Goal: Task Accomplishment & Management: Use online tool/utility

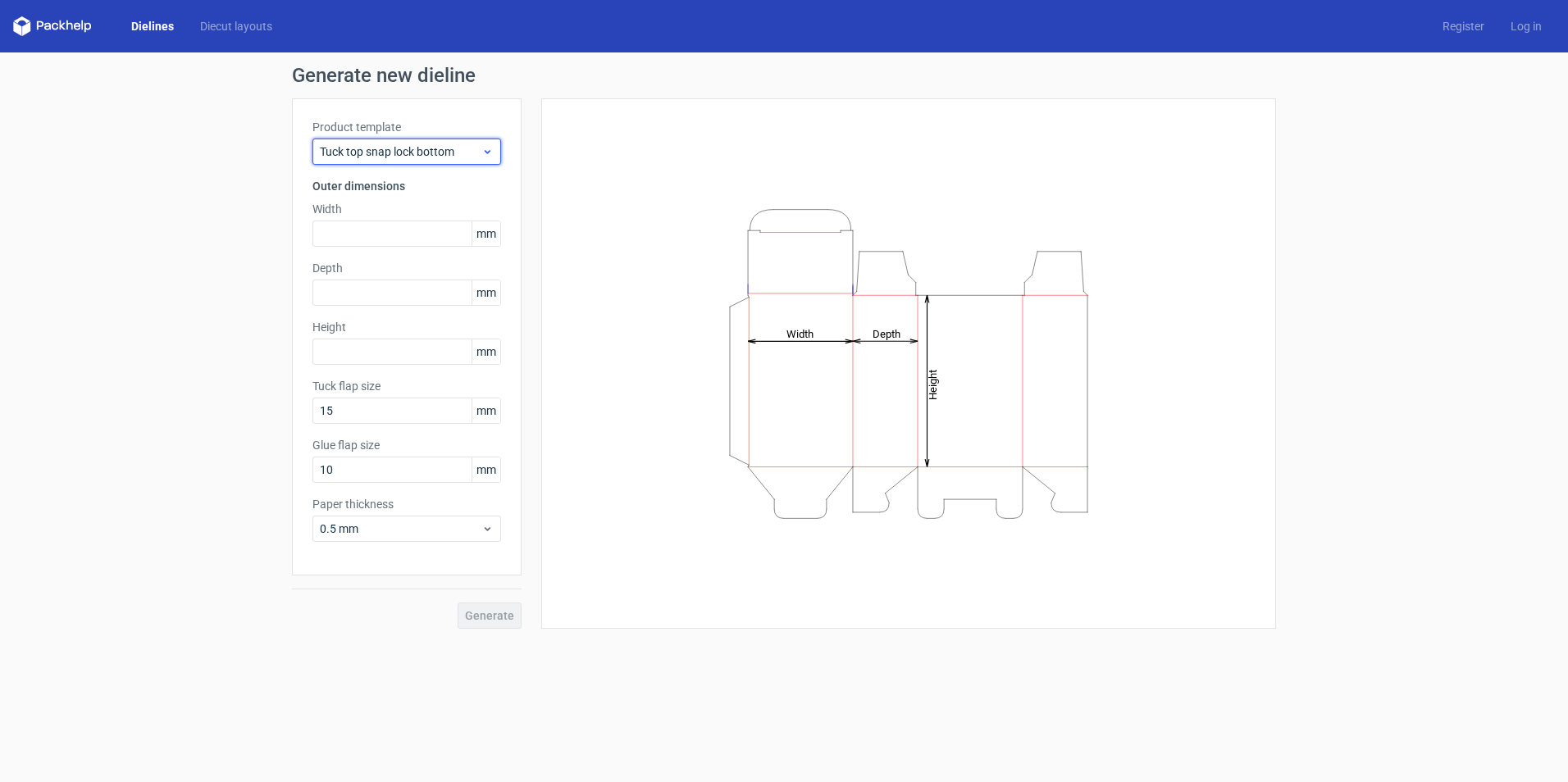
click at [406, 156] on span "Tuck top snap lock bottom" at bounding box center [401, 151] width 161 height 16
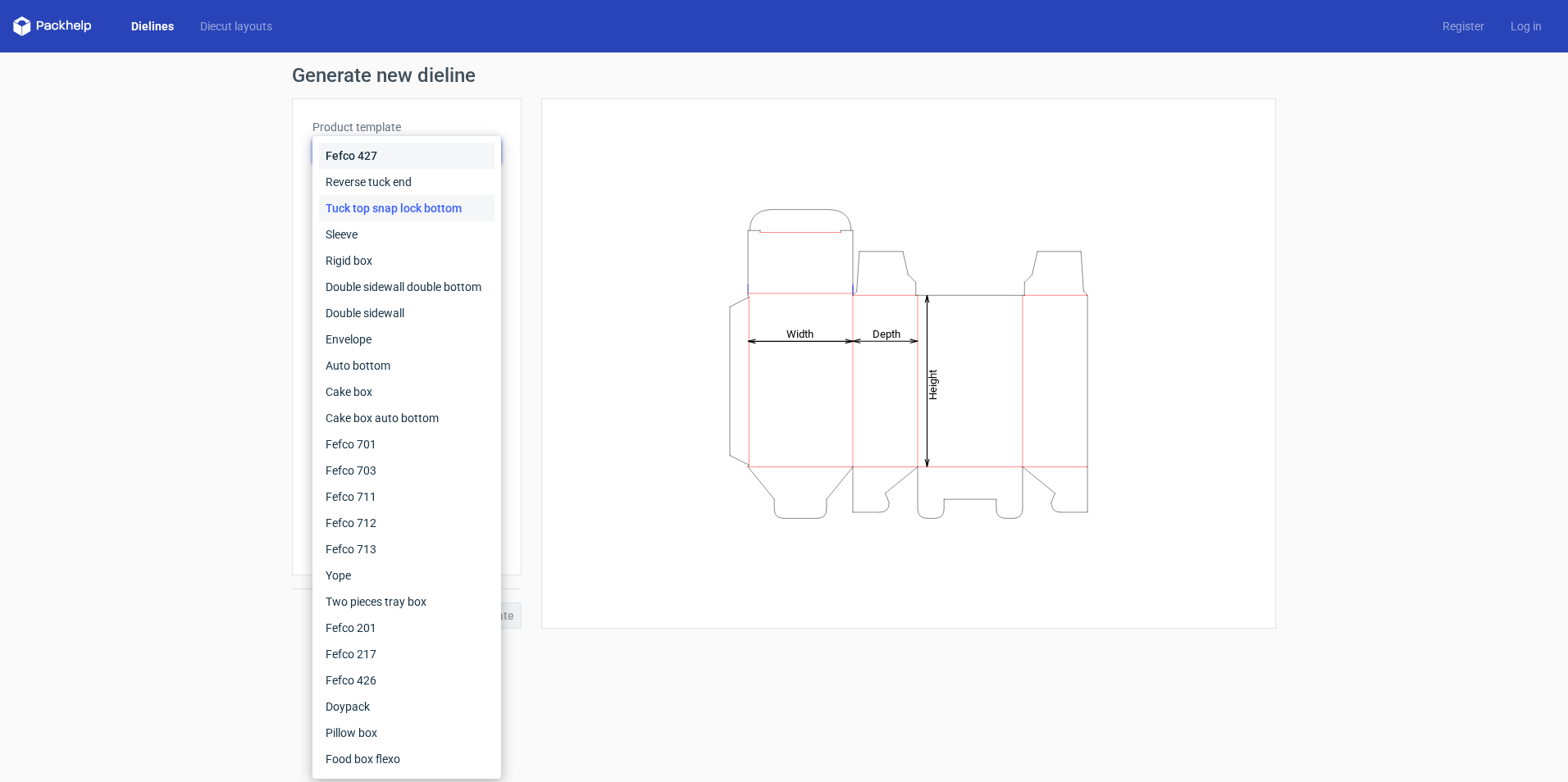
click at [406, 156] on div "Fefco 427" at bounding box center [406, 156] width 176 height 27
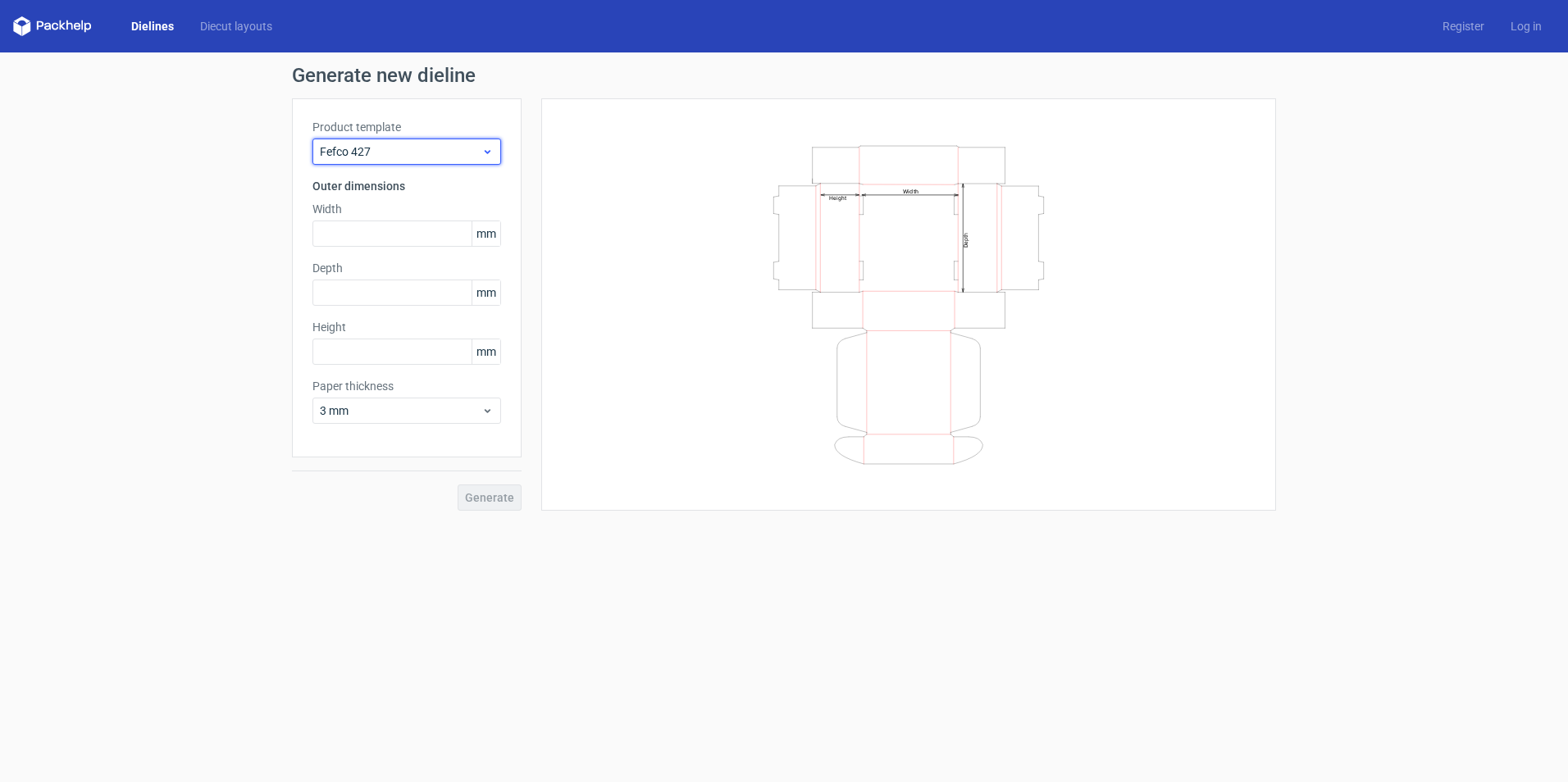
click at [406, 156] on span "Fefco 427" at bounding box center [401, 151] width 161 height 16
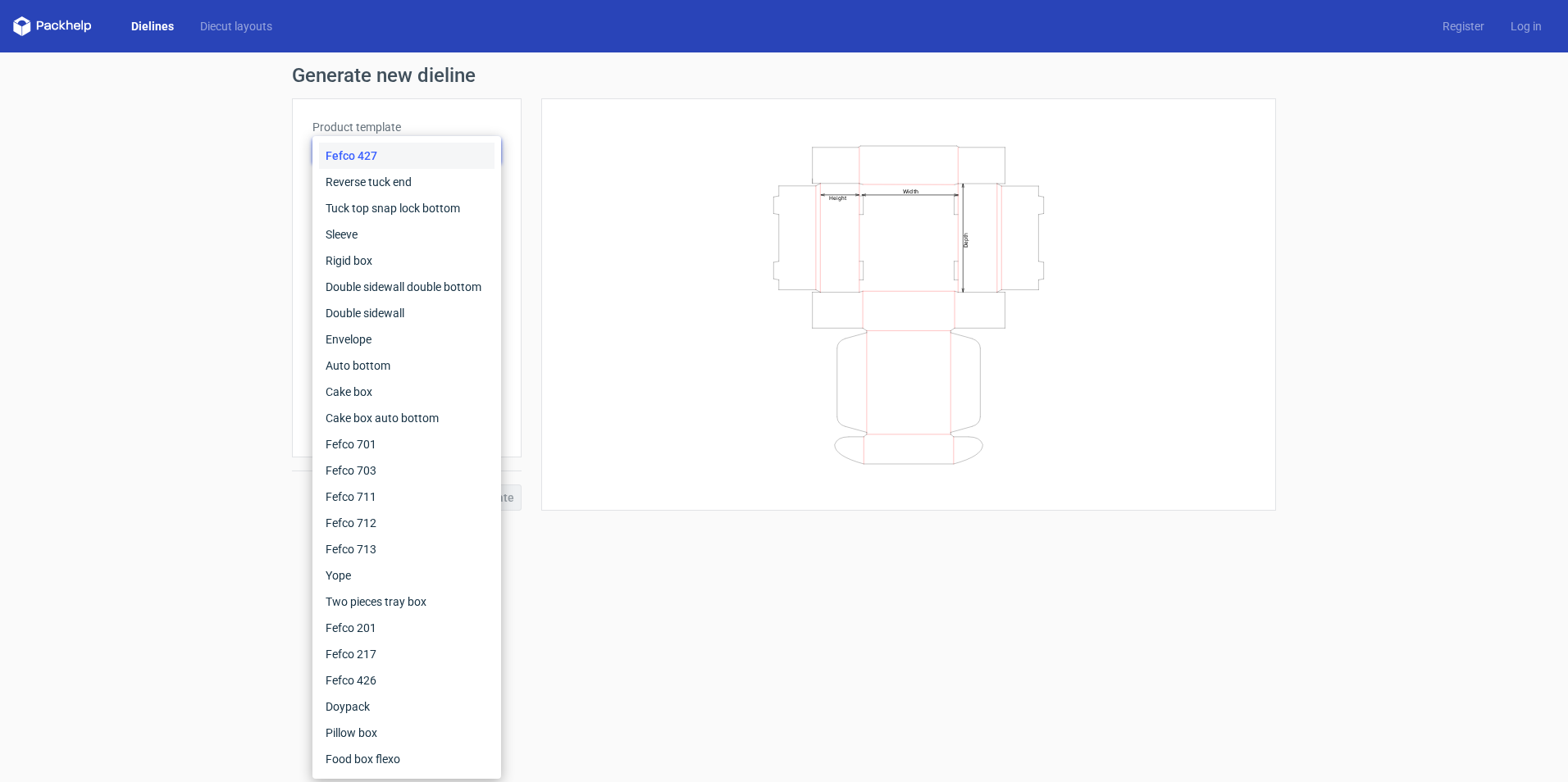
click at [153, 276] on div "Generate new dieline Product template Fefco 427 Outer dimensions Width mm Depth…" at bounding box center [784, 288] width 1568 height 472
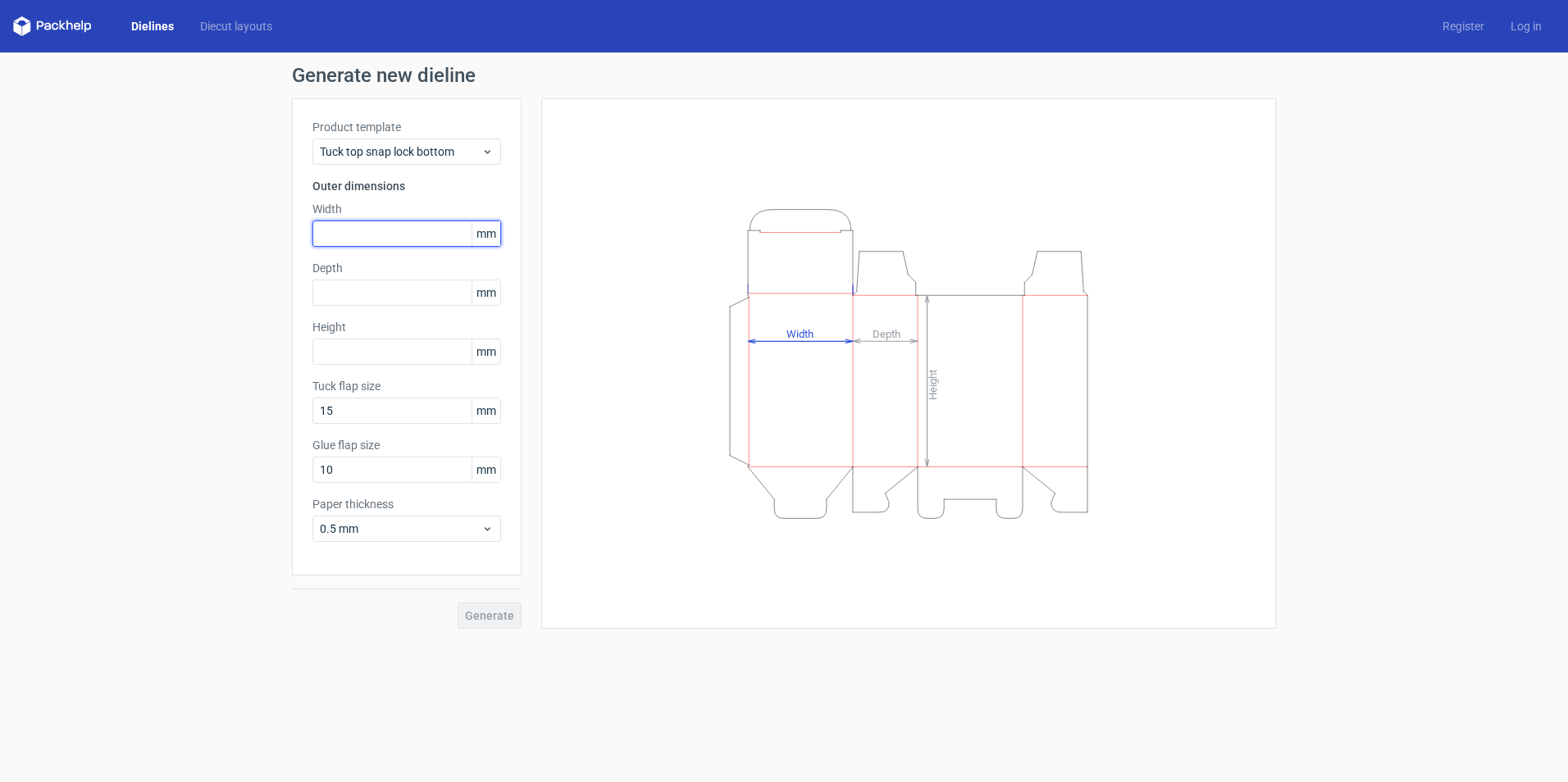
click at [355, 231] on input "text" at bounding box center [406, 233] width 189 height 27
click at [475, 238] on span "mm" at bounding box center [486, 233] width 28 height 25
click at [380, 245] on input "text" at bounding box center [406, 233] width 189 height 27
paste input "1016"
click at [131, 298] on div "Generate new dieline Product template Tuck top snap lock bottom Outer dimension…" at bounding box center [784, 346] width 1568 height 589
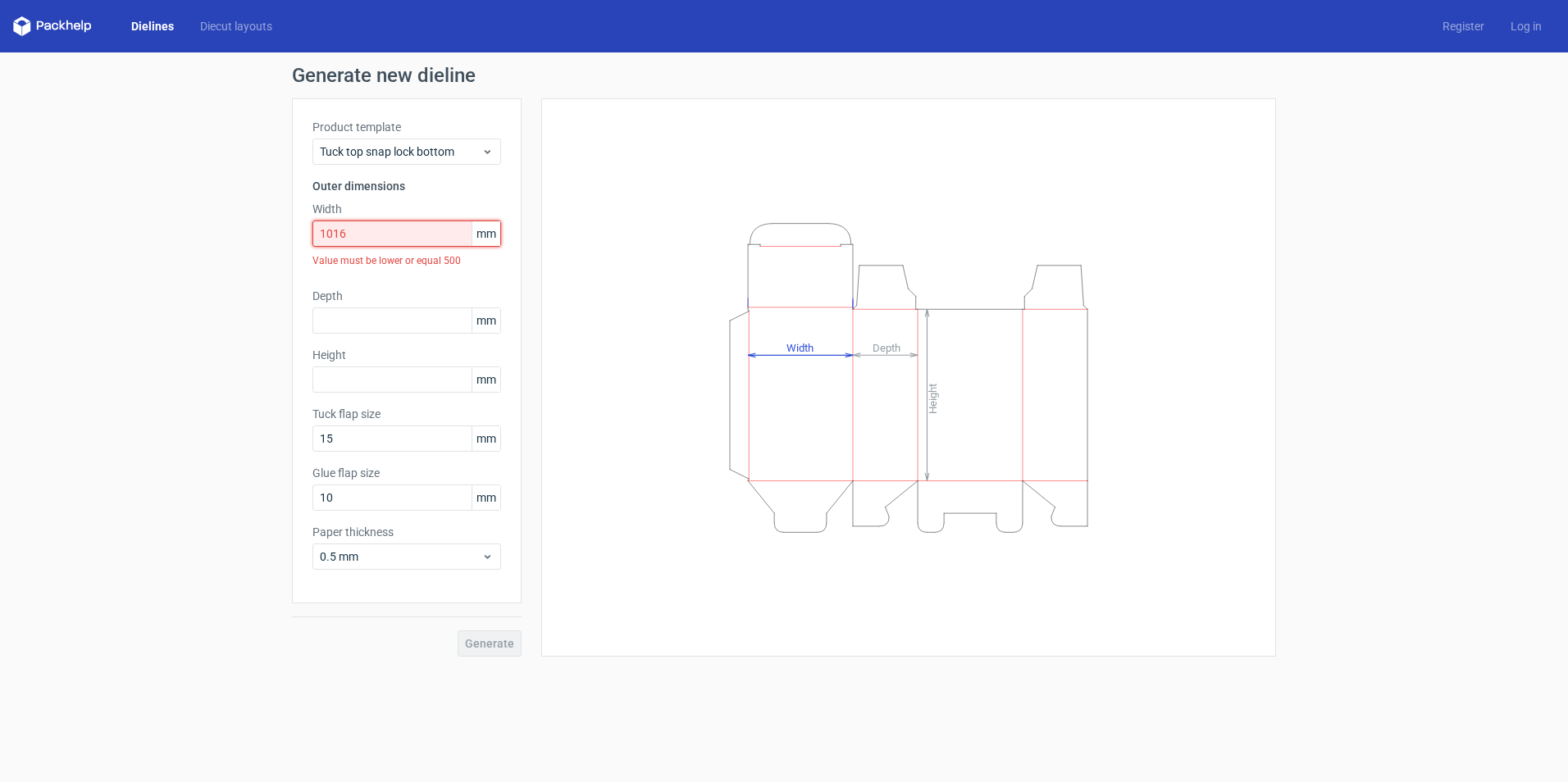
click at [435, 227] on input "1016" at bounding box center [406, 233] width 189 height 27
click at [329, 232] on input "1016" at bounding box center [406, 233] width 189 height 27
click at [343, 233] on input "1016" at bounding box center [406, 233] width 189 height 27
click at [275, 298] on div "Generate new dieline Product template Tuck top snap lock bottom Outer dimension…" at bounding box center [784, 361] width 1568 height 618
click at [405, 233] on input "1016" at bounding box center [406, 233] width 189 height 27
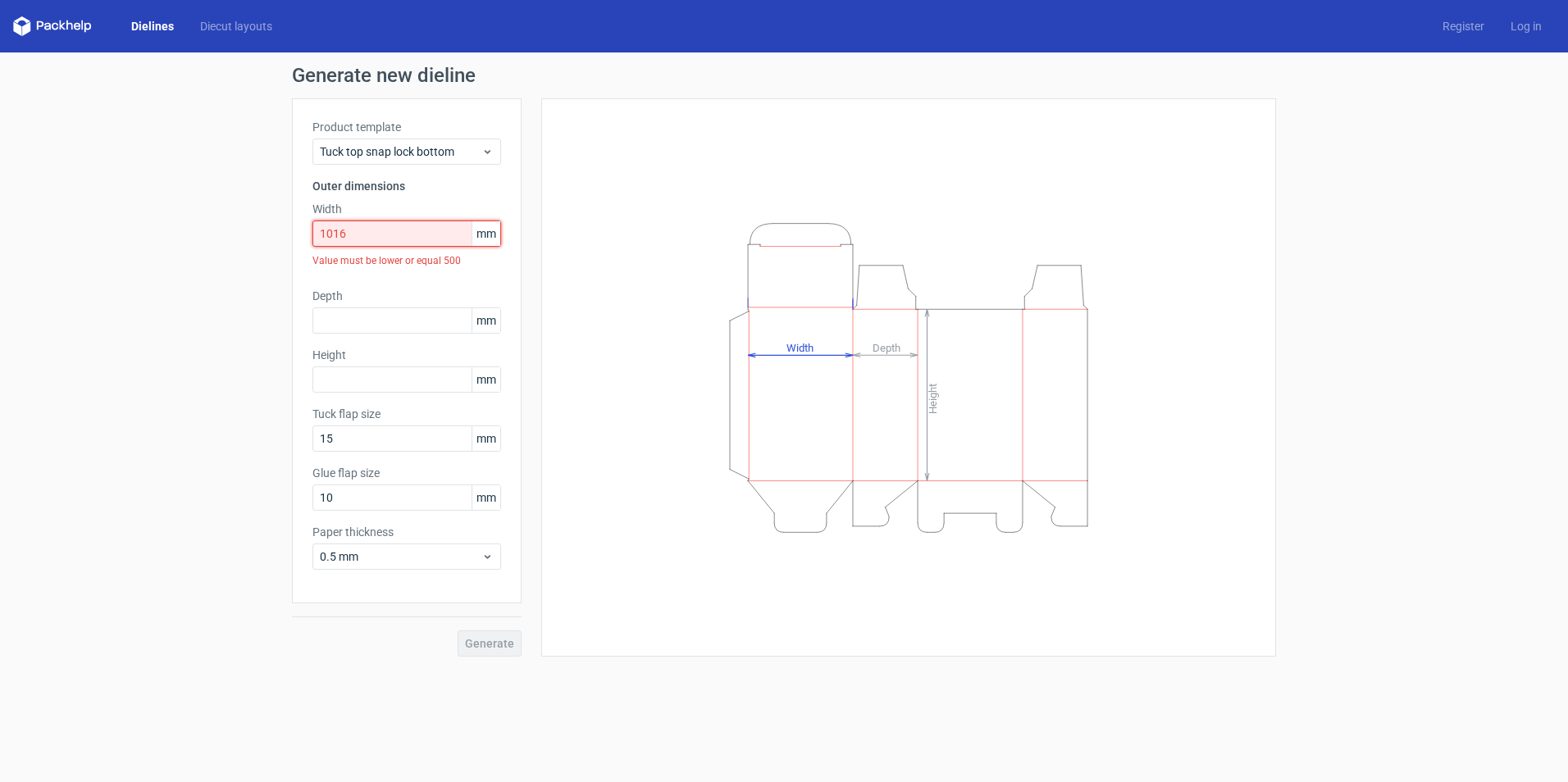
click at [388, 223] on input "1016" at bounding box center [406, 233] width 189 height 27
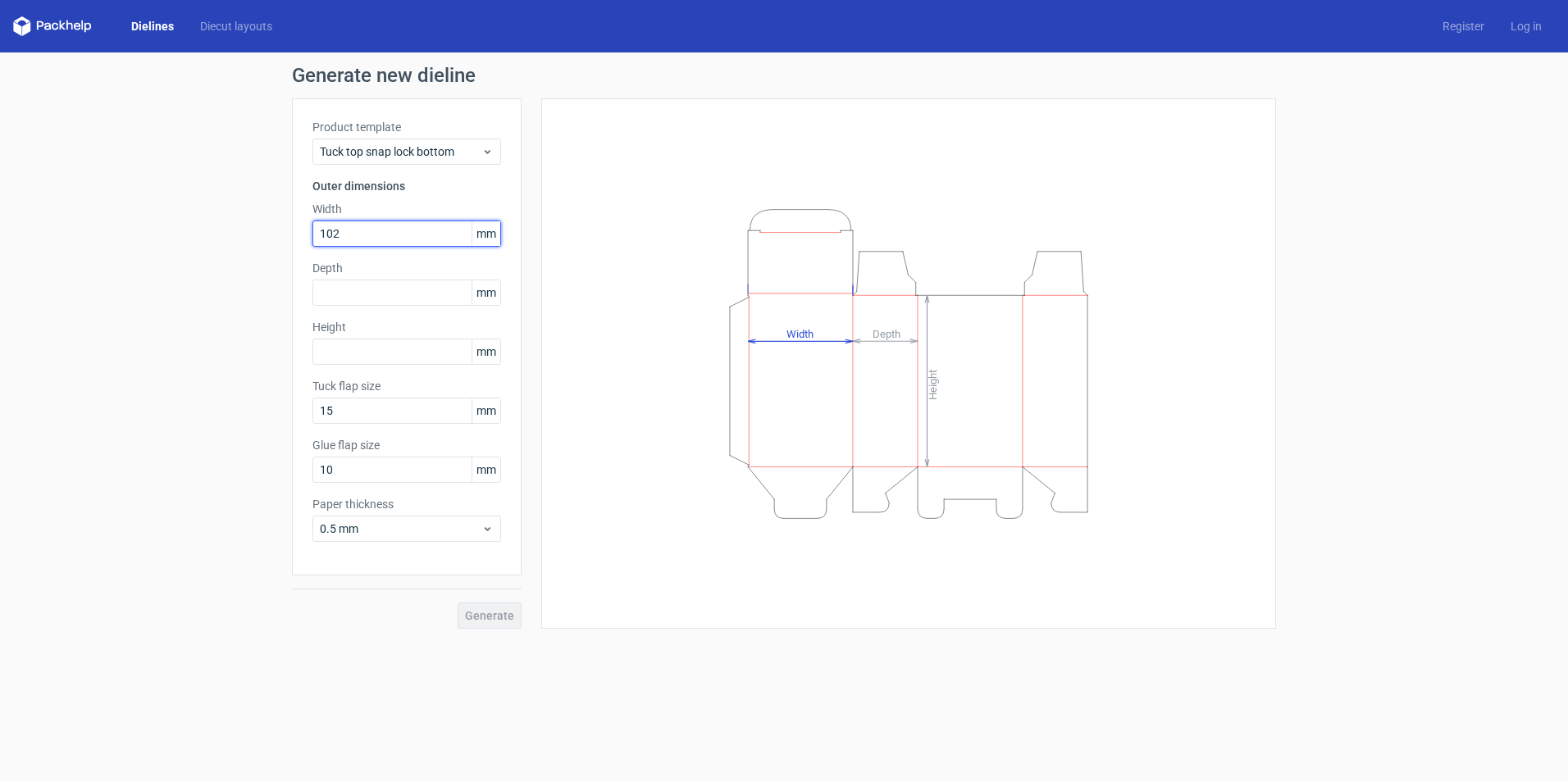
type input "102"
click at [245, 274] on div "Generate new dieline Product template Tuck top snap lock bottom Outer dimension…" at bounding box center [784, 346] width 1568 height 589
click at [398, 287] on input "text" at bounding box center [406, 293] width 189 height 27
click at [411, 353] on input "text" at bounding box center [406, 352] width 189 height 27
type input "127"
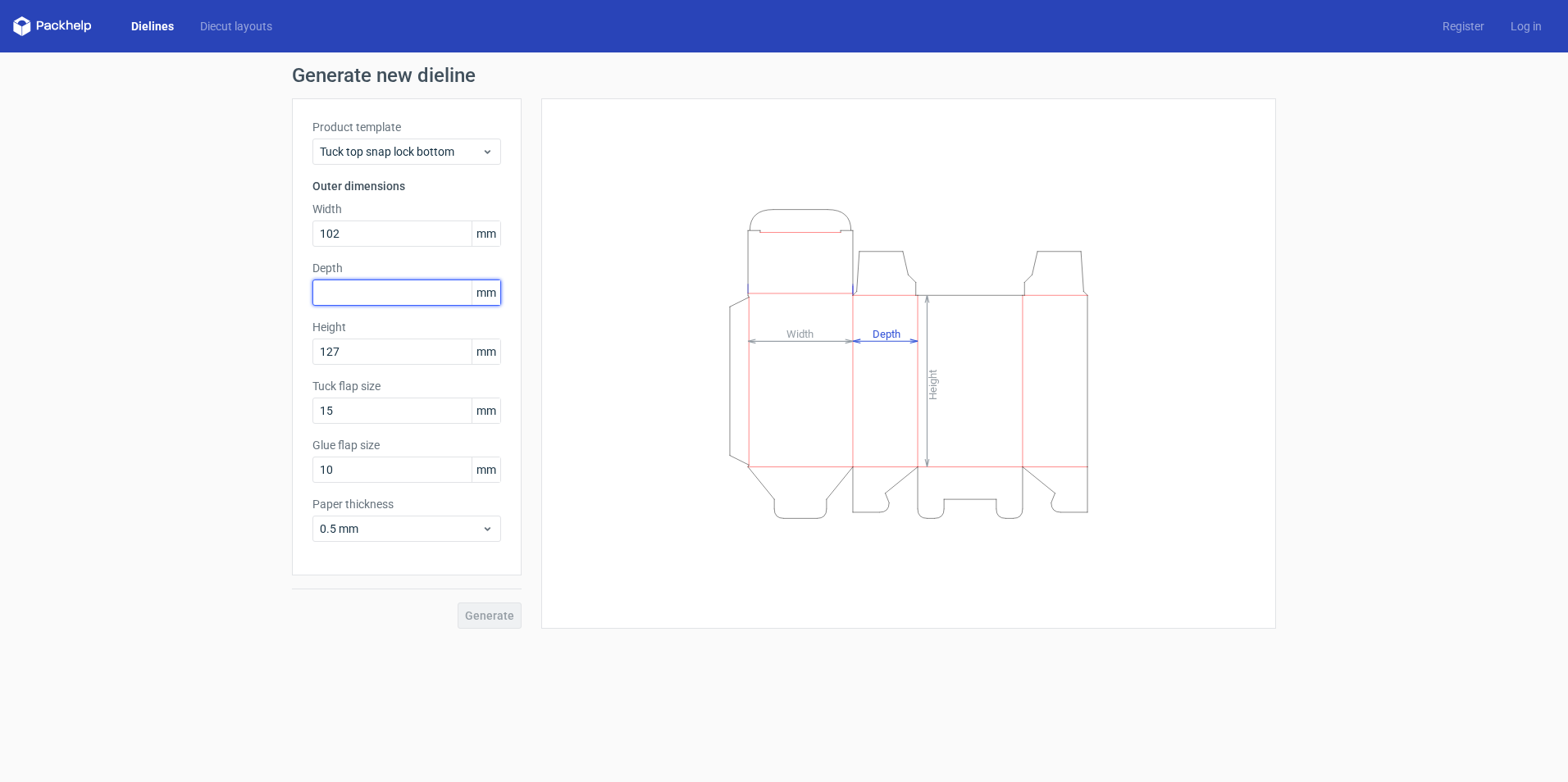
click at [420, 297] on input "text" at bounding box center [406, 293] width 189 height 27
type input "26"
click at [152, 313] on div "Generate new dieline Product template Tuck top snap lock bottom Outer dimension…" at bounding box center [784, 346] width 1568 height 589
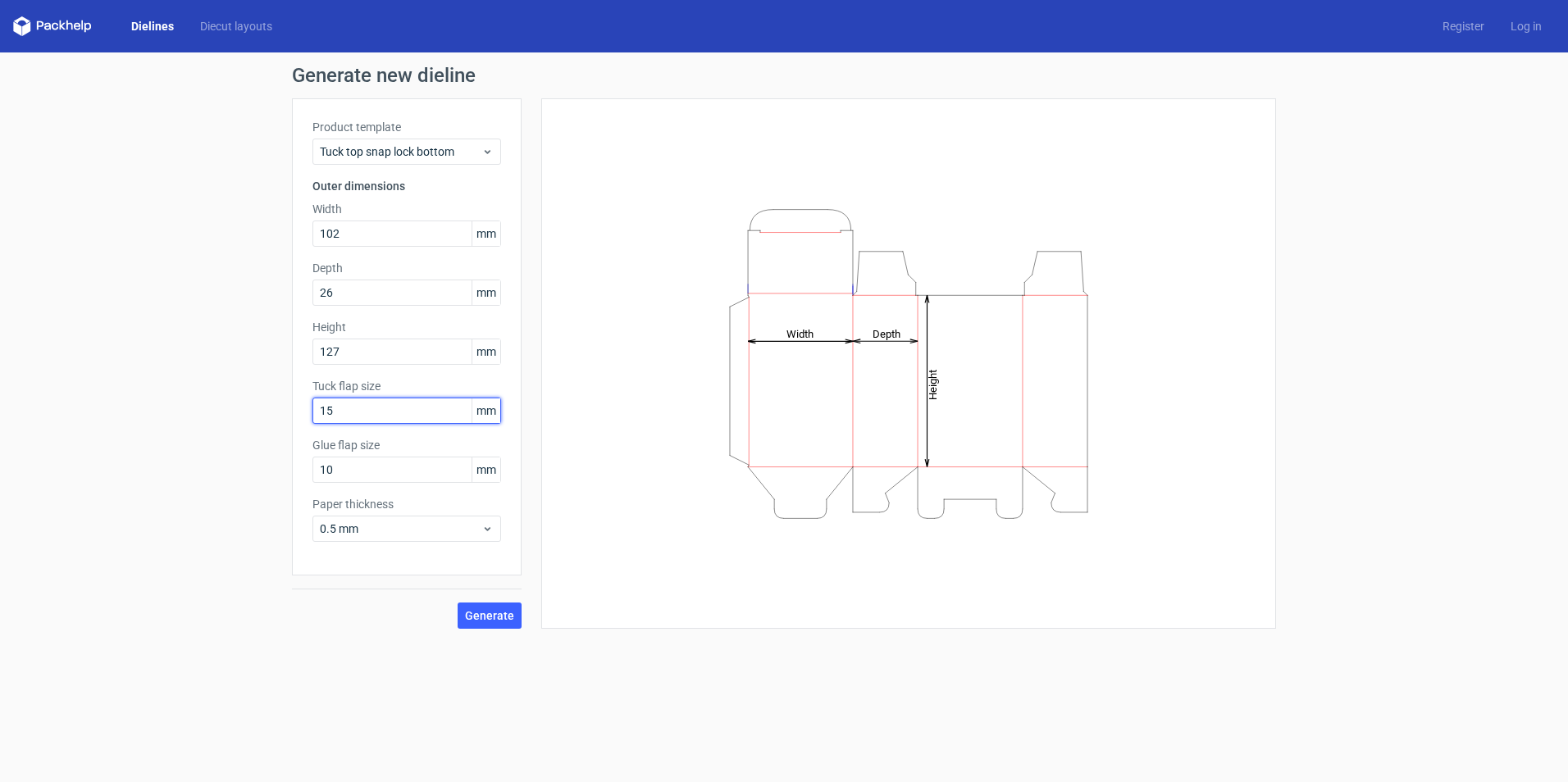
click at [390, 414] on input "15" at bounding box center [406, 411] width 189 height 27
type input "04697"
click at [209, 535] on div "Generate new dieline Product template Tuck top snap lock bottom Outer dimension…" at bounding box center [784, 346] width 1568 height 589
click at [405, 475] on input "10" at bounding box center [406, 470] width 189 height 27
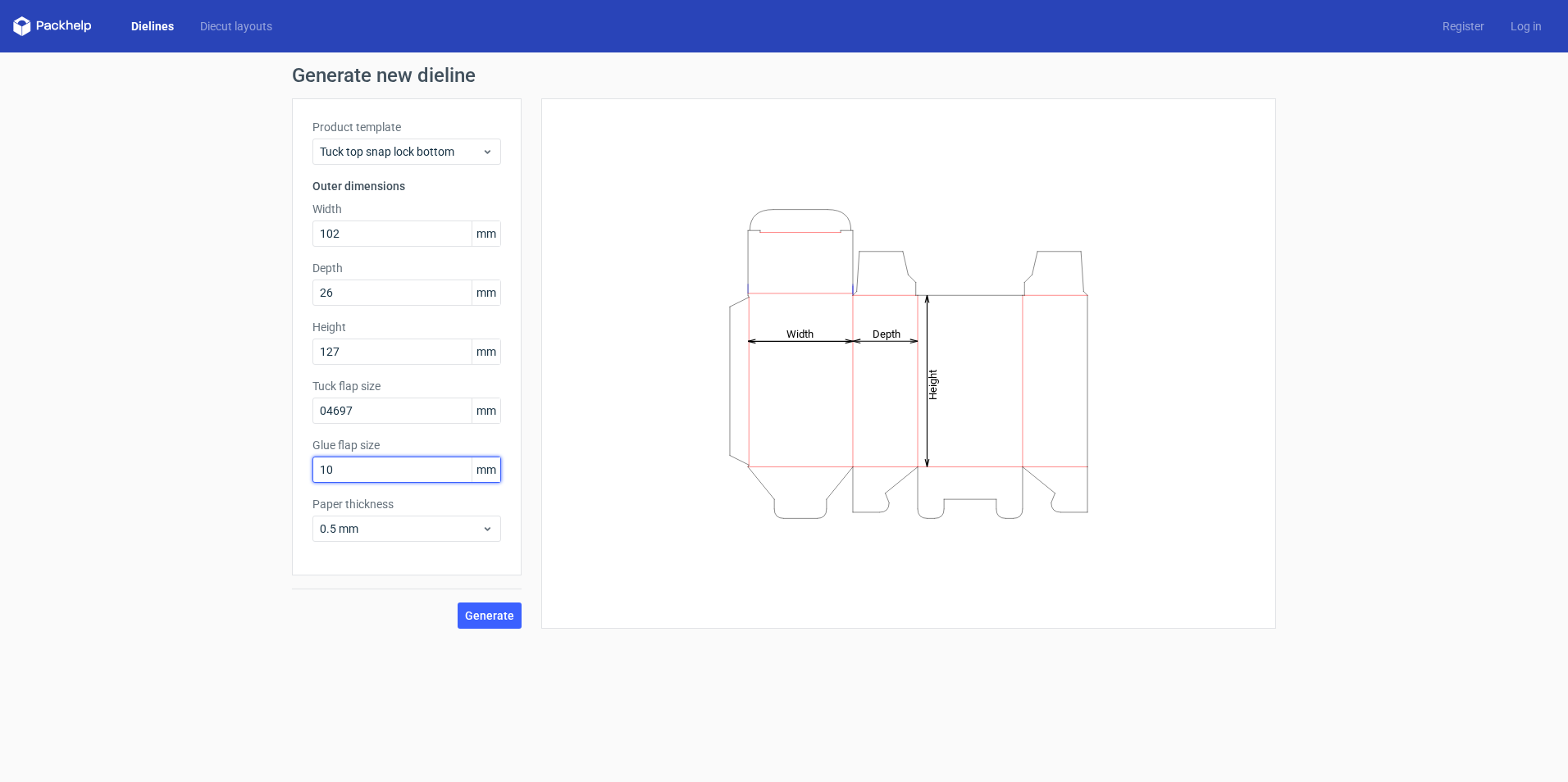
click at [405, 475] on input "10" at bounding box center [406, 470] width 189 height 27
click at [421, 540] on div "0.5 mm" at bounding box center [406, 530] width 189 height 27
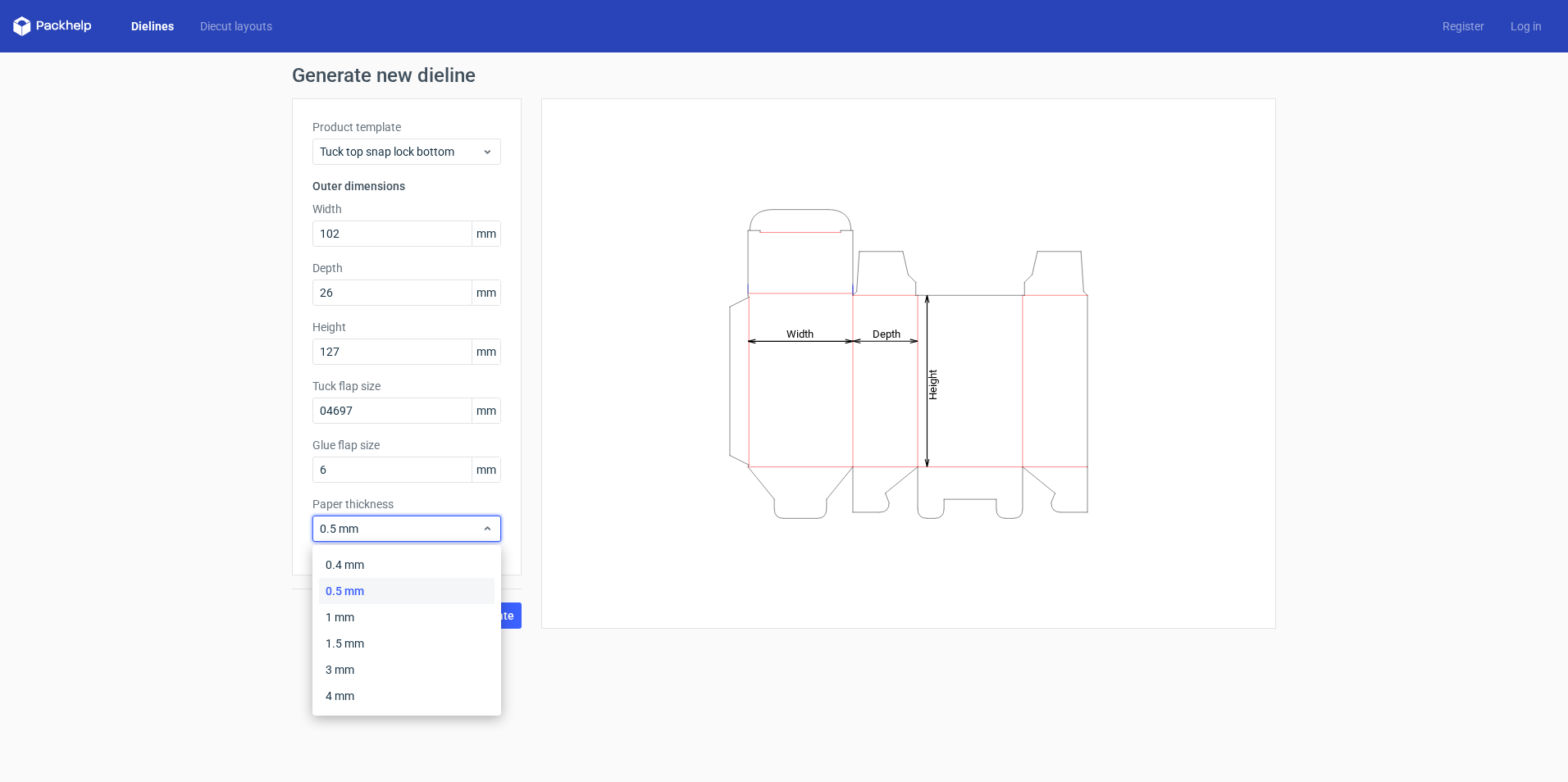
drag, startPoint x: 159, startPoint y: 548, endPoint x: 276, endPoint y: 580, distance: 121.3
click at [159, 549] on div "Generate new dieline Product template Tuck top snap lock bottom Outer dimension…" at bounding box center [784, 346] width 1568 height 589
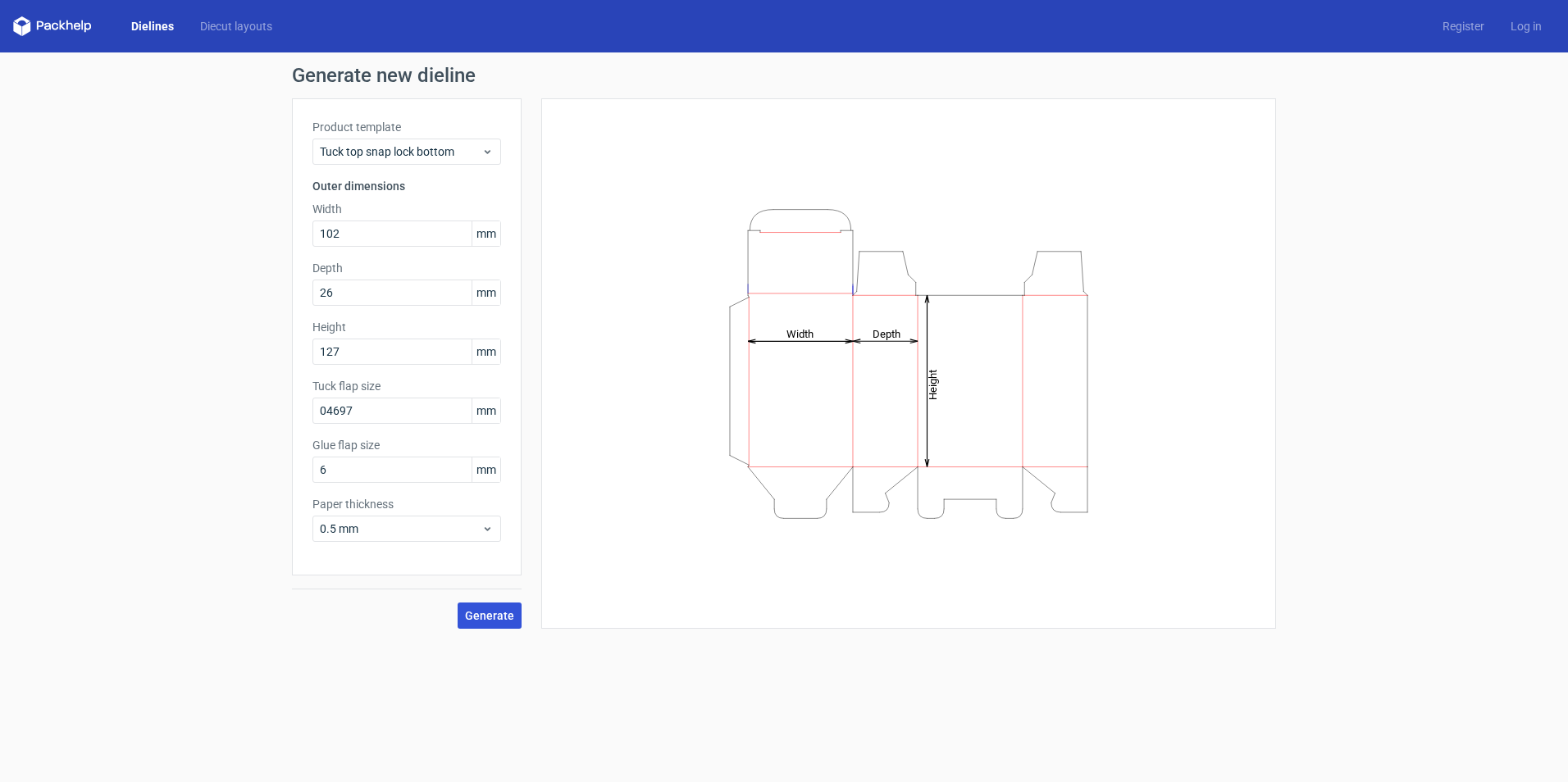
click at [474, 613] on span "Generate" at bounding box center [490, 616] width 49 height 11
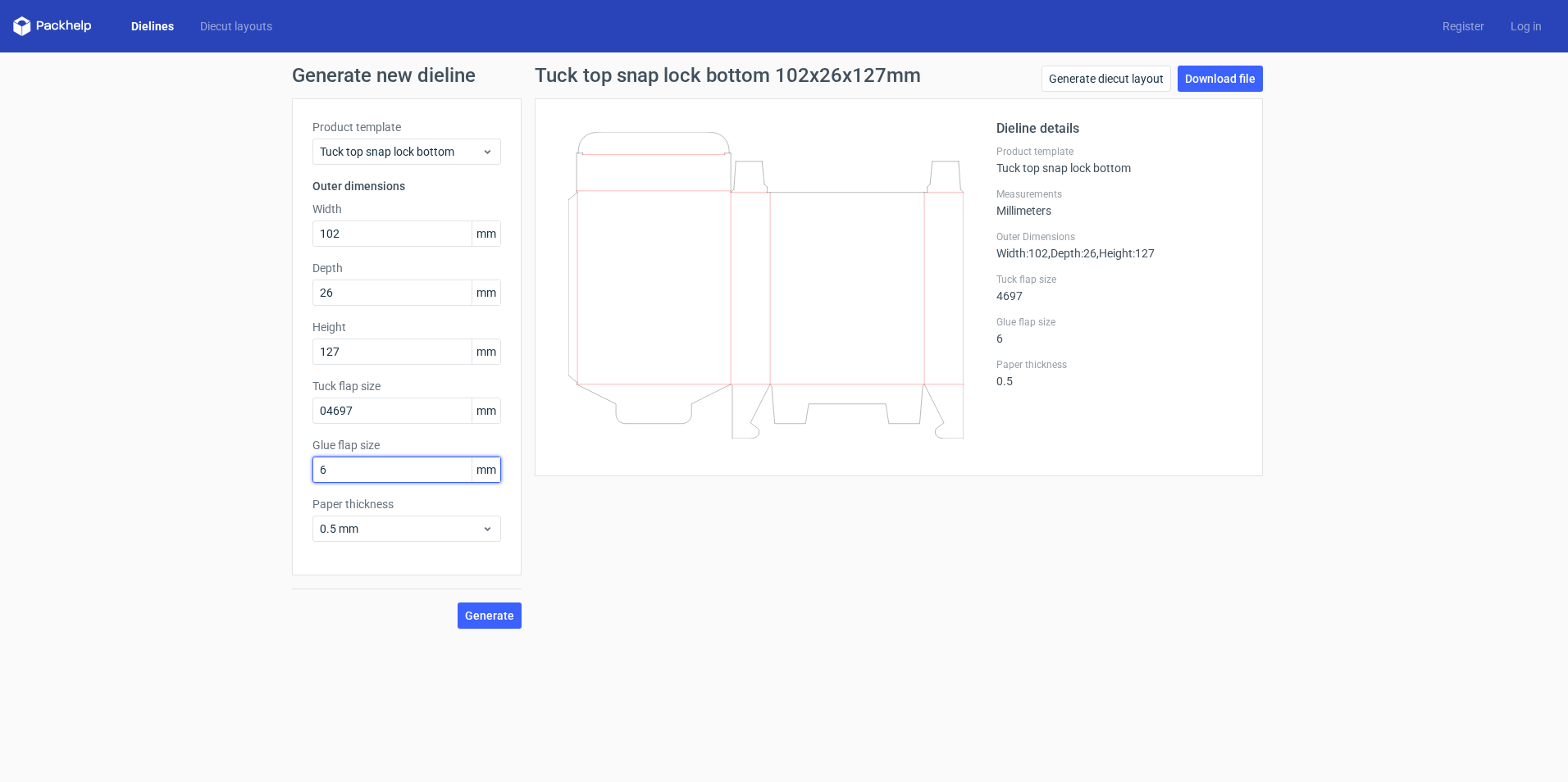
click at [380, 476] on input "6" at bounding box center [406, 470] width 189 height 27
type input "10"
click at [597, 566] on div "Tuck top snap lock bottom 102x26x127mm Generate diecut layout Download file Die…" at bounding box center [899, 347] width 755 height 564
click at [482, 617] on span "Generate" at bounding box center [490, 616] width 49 height 11
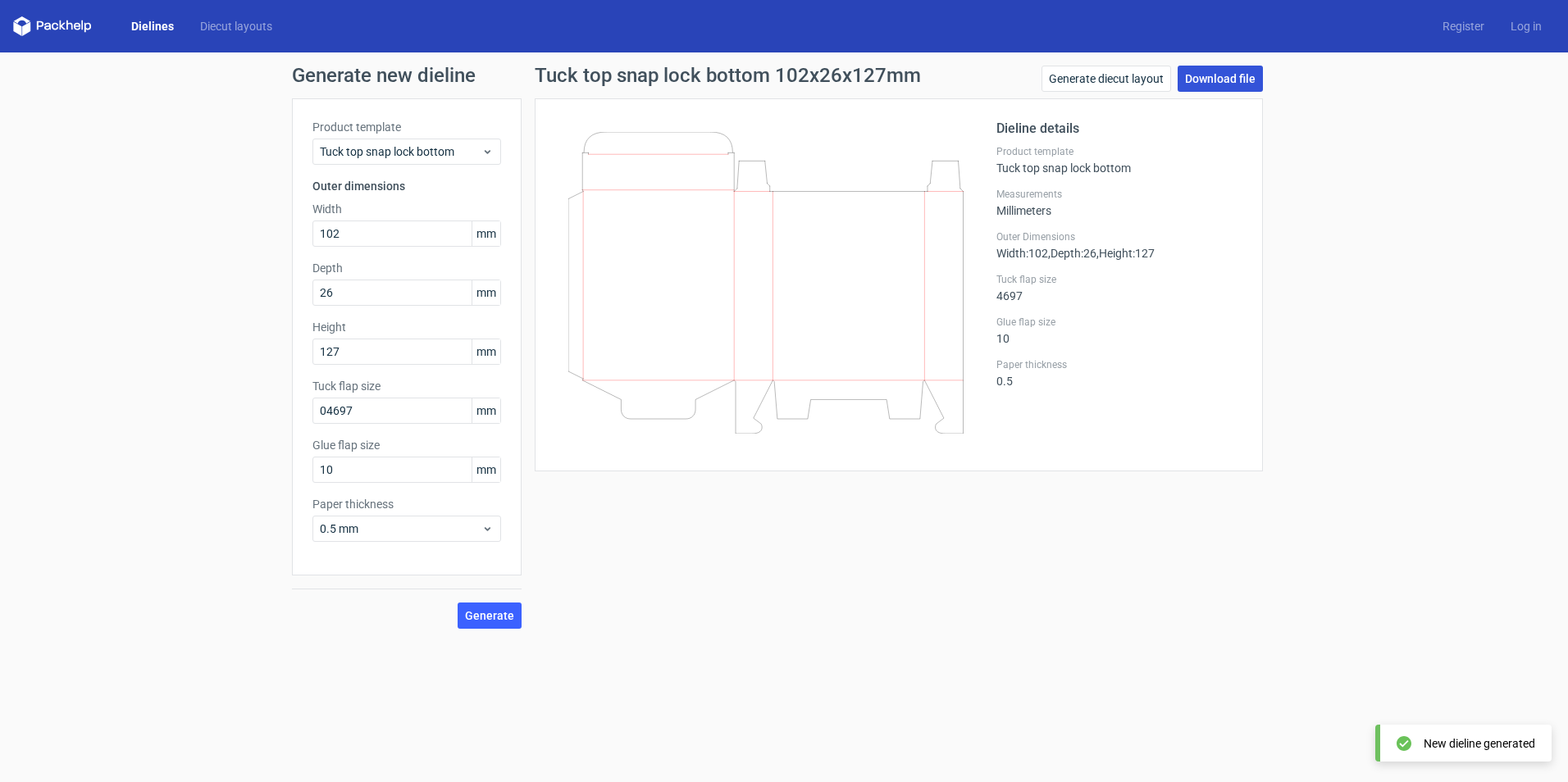
click at [1219, 79] on link "Download file" at bounding box center [1221, 79] width 85 height 27
click at [1103, 82] on link "Generate diecut layout" at bounding box center [1107, 79] width 130 height 27
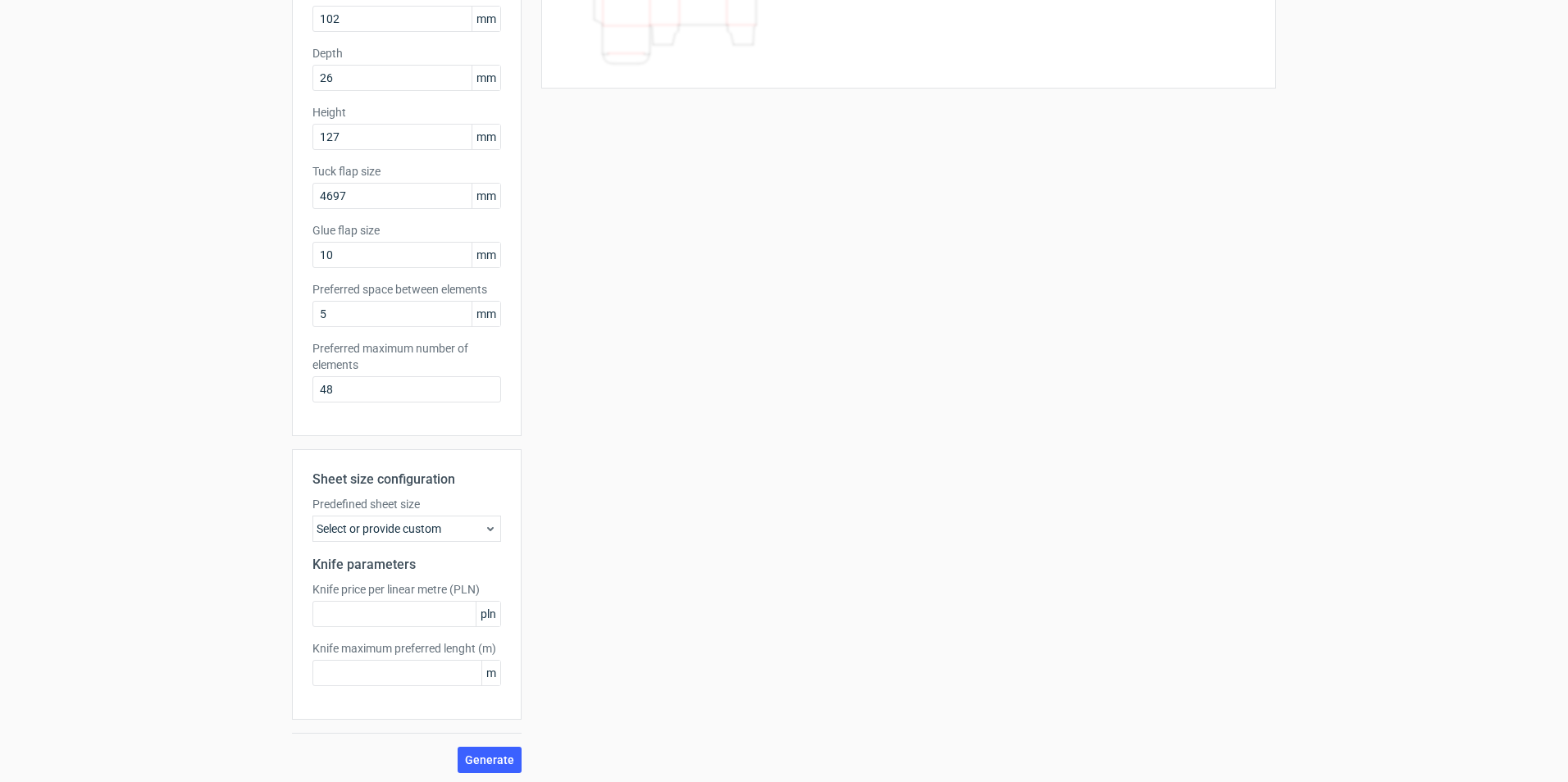
scroll to position [219, 0]
click at [423, 525] on div "Select or provide custom" at bounding box center [406, 525] width 189 height 27
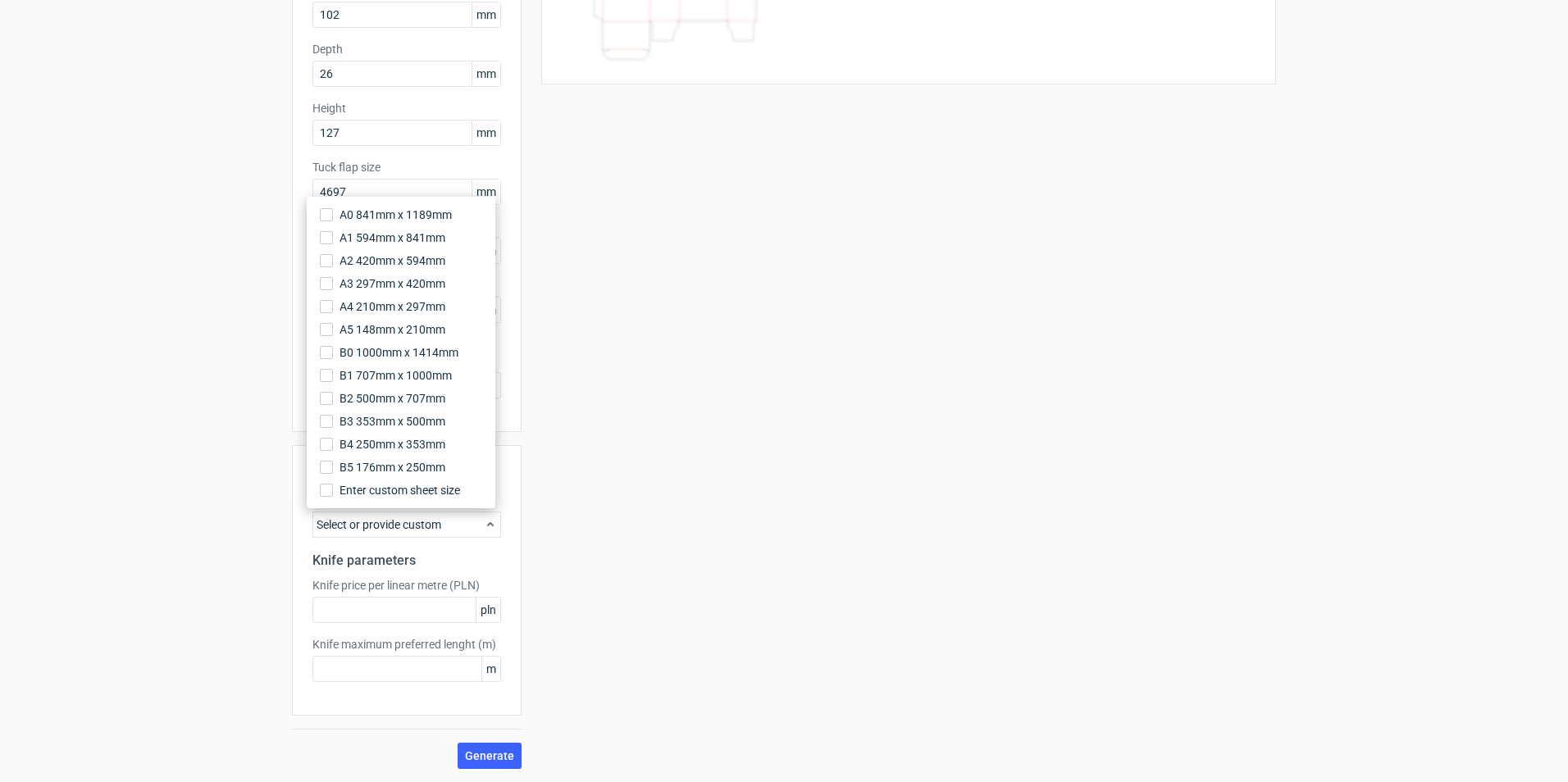
click at [607, 560] on div "Your diecut layouts will be listed here once you generate them Height Depth Wid…" at bounding box center [899, 325] width 755 height 890
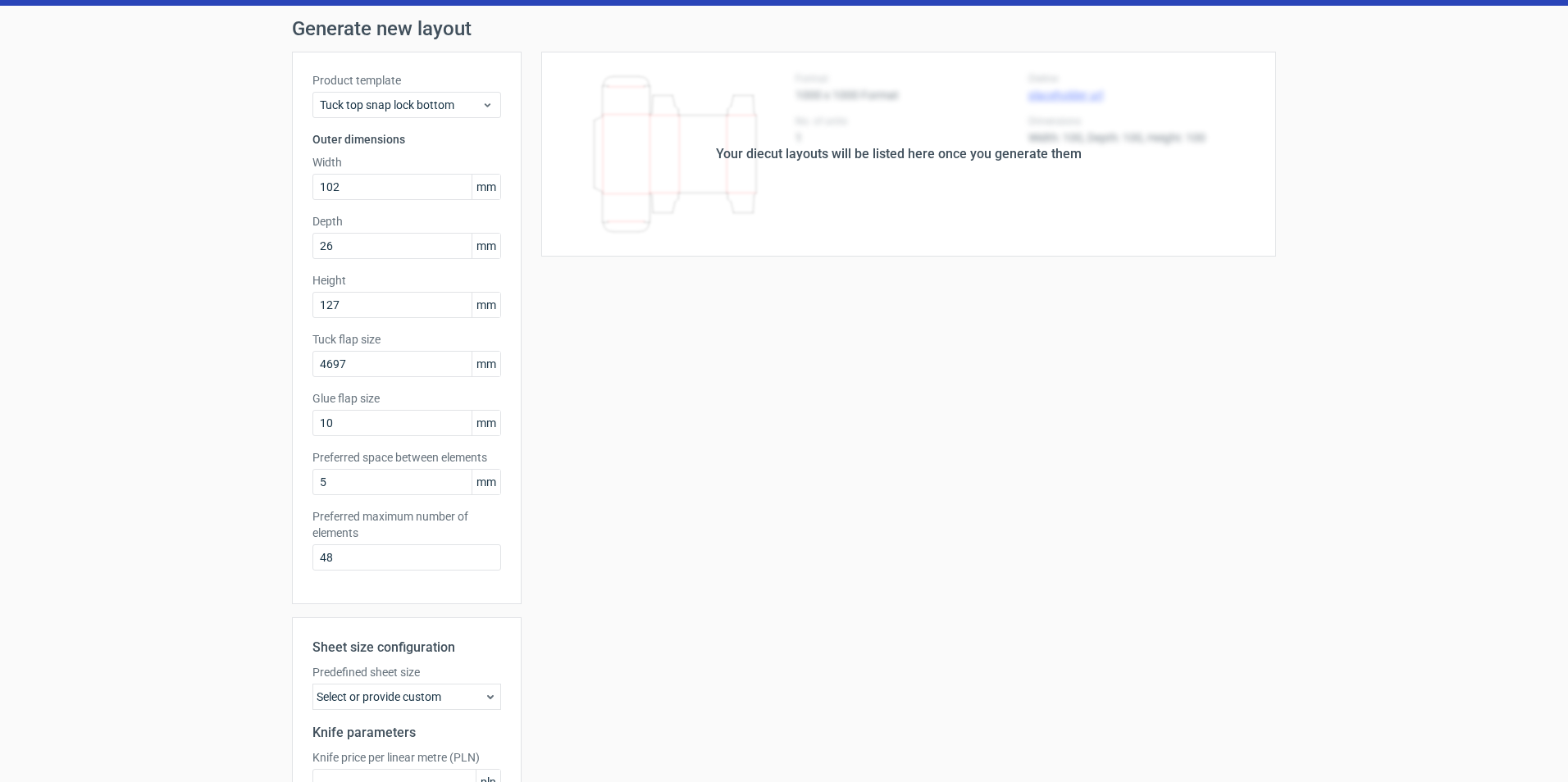
scroll to position [0, 0]
